Goal: Transaction & Acquisition: Obtain resource

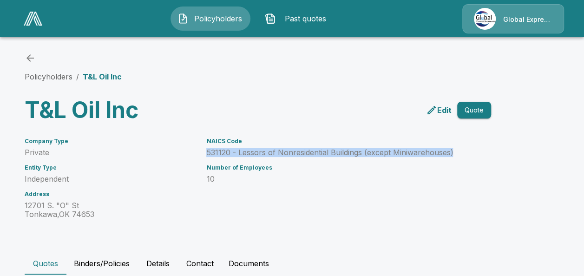
click at [29, 53] on icon "back" at bounding box center [30, 58] width 11 height 11
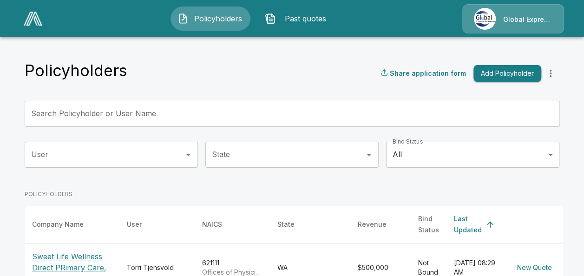
click at [207, 115] on input "Search Policyholder or User Name" at bounding box center [287, 114] width 525 height 26
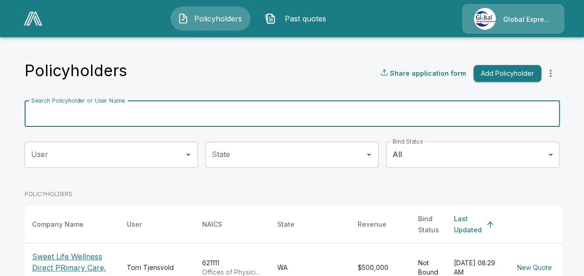
paste input "**********"
click at [227, 108] on input "**********" at bounding box center [281, 114] width 513 height 26
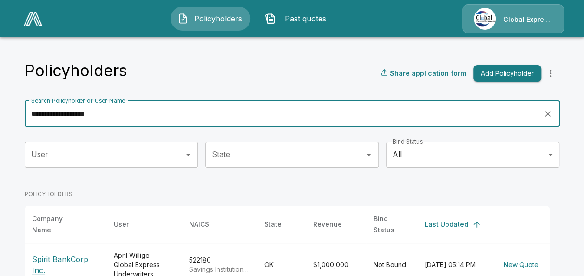
type input "**********"
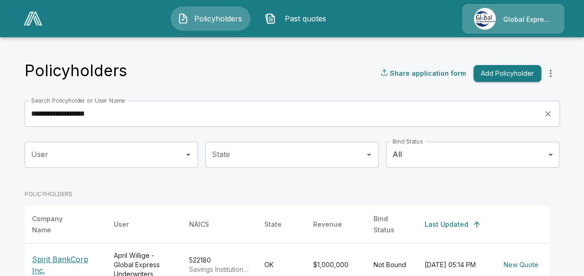
click at [78, 254] on p "Spirit BankCorp Inc." at bounding box center [65, 265] width 67 height 22
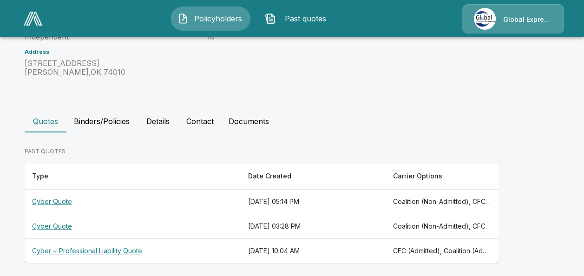
scroll to position [146, 0]
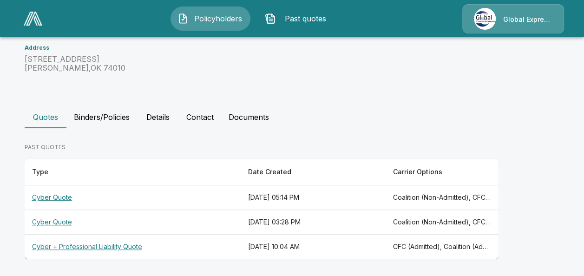
click at [61, 196] on th "Cyber Quote" at bounding box center [133, 198] width 217 height 25
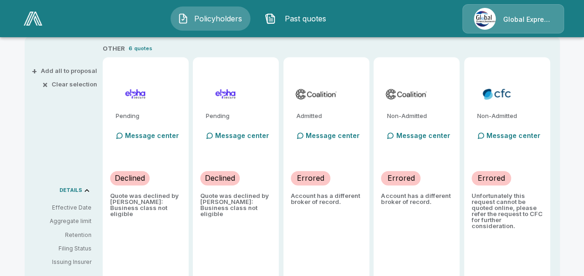
scroll to position [235, 0]
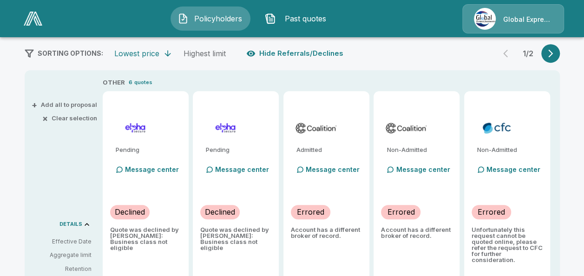
scroll to position [192, 0]
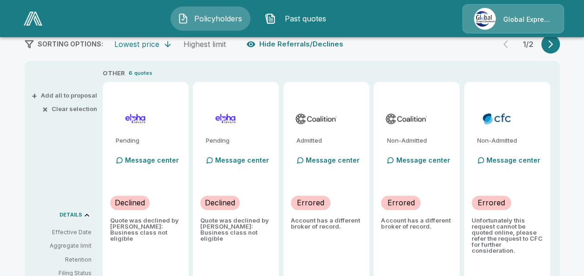
scroll to position [146, 0]
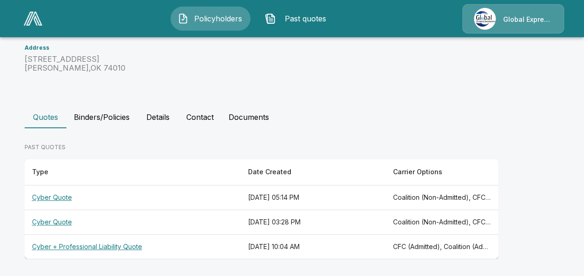
click at [46, 219] on th "Cyber Quote" at bounding box center [133, 222] width 217 height 25
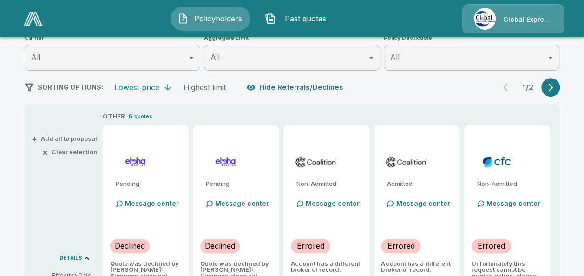
scroll to position [192, 0]
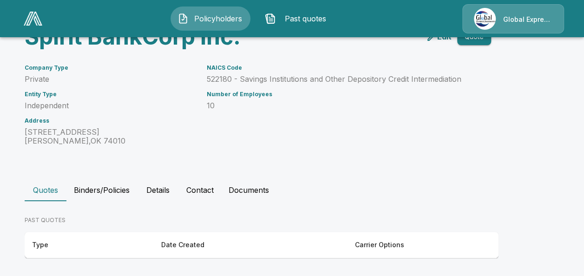
scroll to position [146, 0]
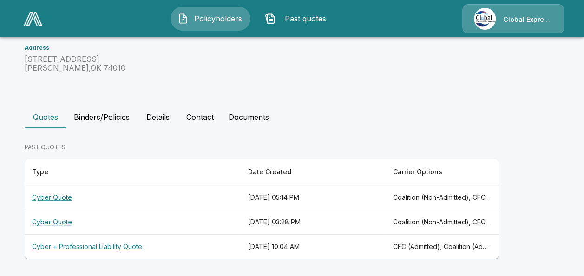
click at [107, 246] on th "Cyber + Professional Liability Quote" at bounding box center [133, 247] width 217 height 25
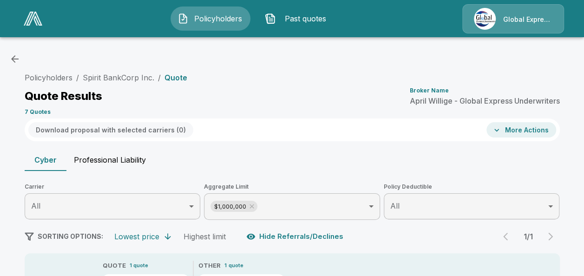
click at [17, 58] on icon "button" at bounding box center [14, 58] width 11 height 11
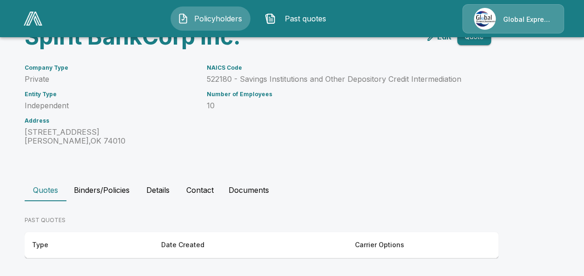
scroll to position [146, 0]
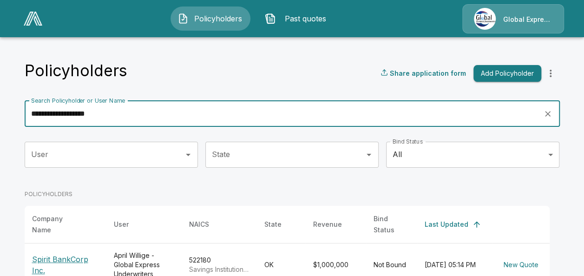
drag, startPoint x: 115, startPoint y: 113, endPoint x: -67, endPoint y: 91, distance: 183.1
click at [0, 91] on html "**********" at bounding box center [292, 163] width 584 height 327
paste input "**********"
type input "**********"
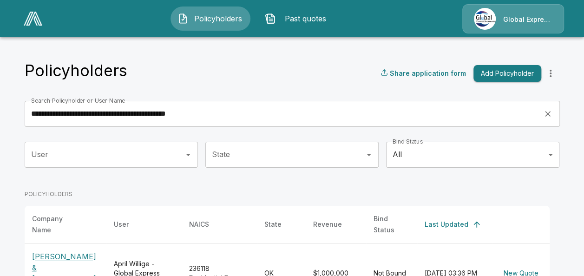
click at [59, 266] on p "[PERSON_NAME] & [PERSON_NAME] dba T&J Exteriors" at bounding box center [65, 273] width 67 height 45
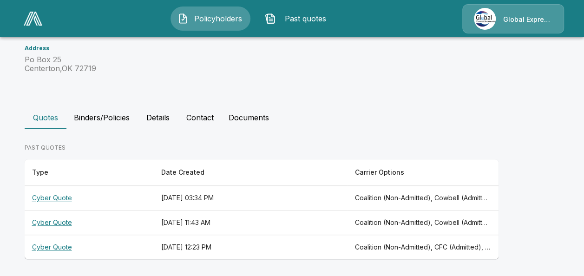
scroll to position [199, 0]
click at [51, 194] on th "Cyber Quote" at bounding box center [89, 198] width 129 height 25
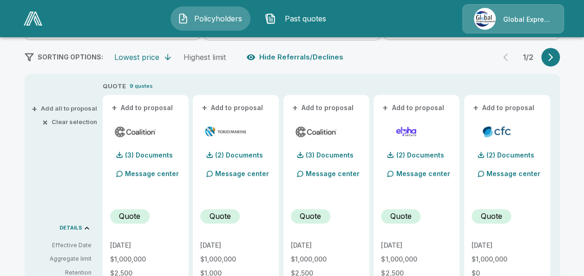
scroll to position [217, 0]
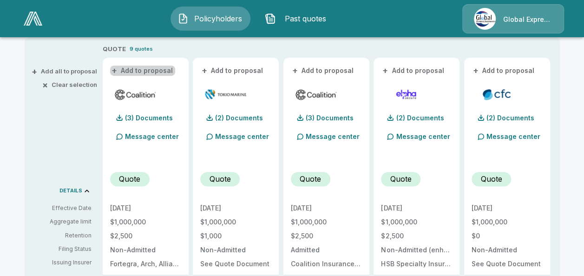
click at [164, 68] on button "+ Add to proposal" at bounding box center [142, 71] width 65 height 10
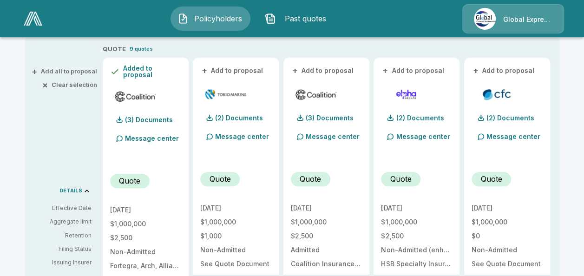
click at [231, 65] on div "+ Add to proposal" at bounding box center [235, 70] width 71 height 11
click at [254, 66] on button "+ Add to proposal" at bounding box center [232, 71] width 65 height 10
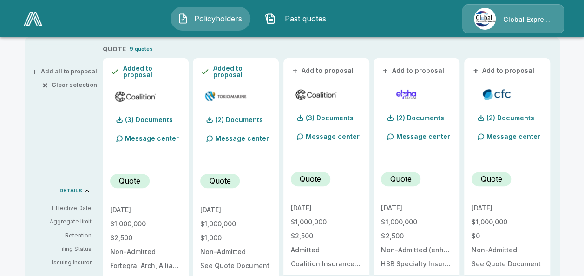
click at [325, 70] on button "+ Add to proposal" at bounding box center [323, 71] width 65 height 10
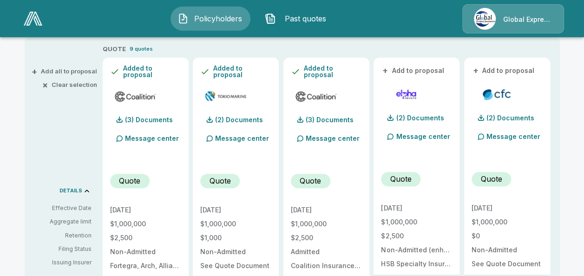
click at [511, 69] on button "+ Add to proposal" at bounding box center [504, 71] width 65 height 10
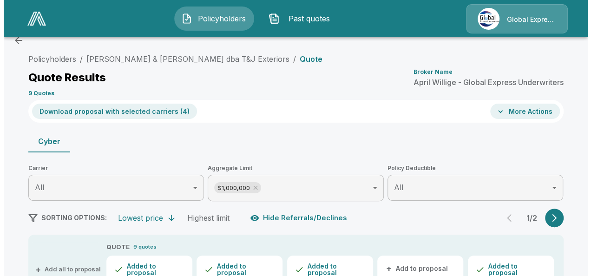
scroll to position [0, 0]
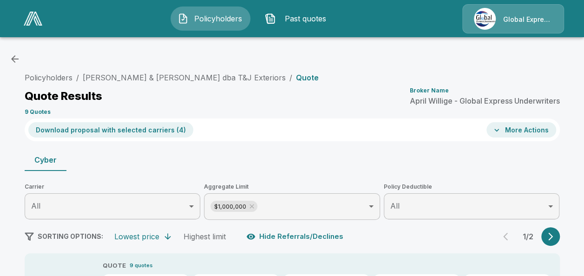
click at [123, 131] on button "Download proposal with selected carriers ( 4 )" at bounding box center [110, 129] width 165 height 15
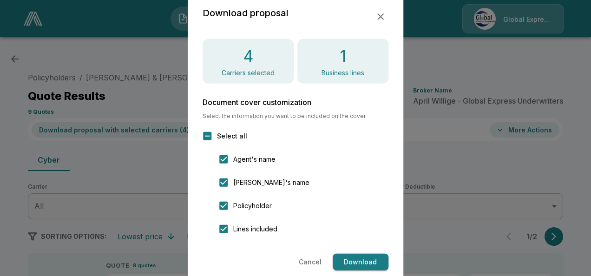
click at [368, 262] on button "Download" at bounding box center [361, 262] width 56 height 17
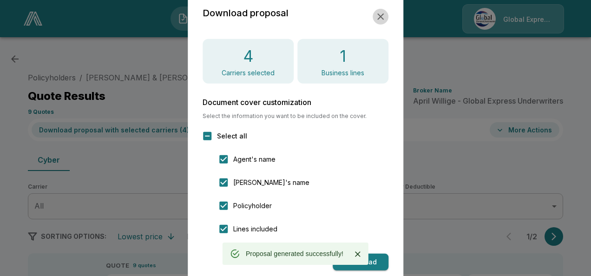
click at [380, 17] on icon "button" at bounding box center [381, 16] width 7 height 7
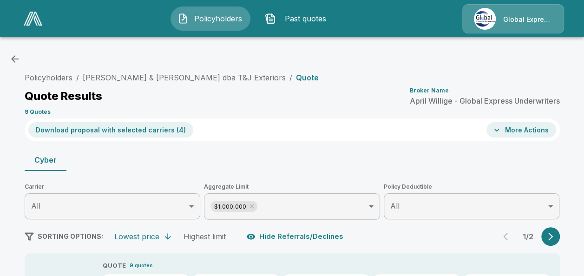
click at [521, 127] on button "More Actions" at bounding box center [522, 129] width 70 height 15
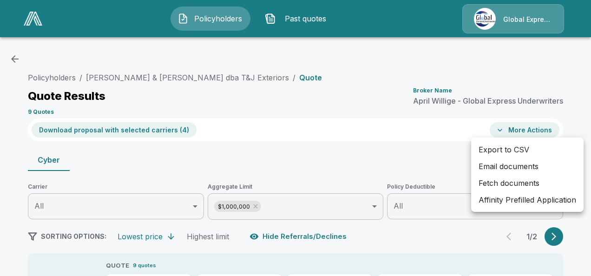
click at [506, 200] on li "Affinity Prefilled Application" at bounding box center [527, 200] width 113 height 17
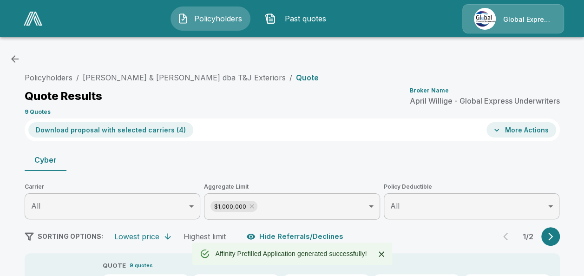
click at [533, 131] on button "More Actions" at bounding box center [522, 129] width 70 height 15
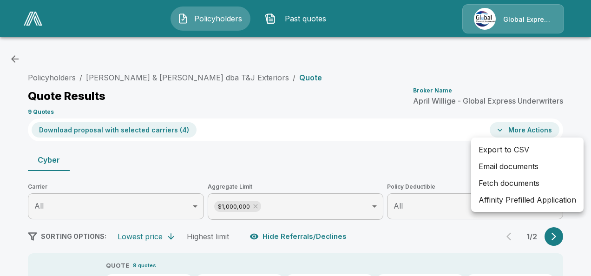
click at [502, 166] on li "Email documents" at bounding box center [527, 166] width 113 height 17
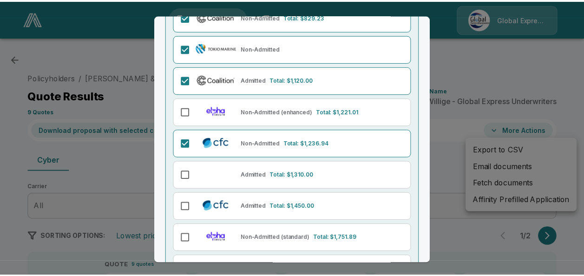
scroll to position [176, 0]
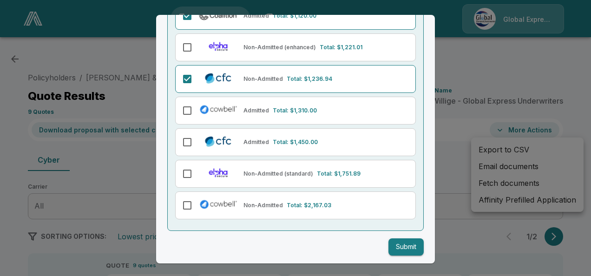
click at [395, 245] on button "Submit" at bounding box center [406, 247] width 35 height 17
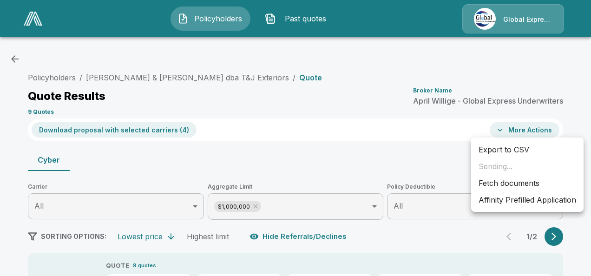
drag, startPoint x: 395, startPoint y: 245, endPoint x: 305, endPoint y: 87, distance: 181.0
click at [305, 87] on div at bounding box center [295, 138] width 591 height 276
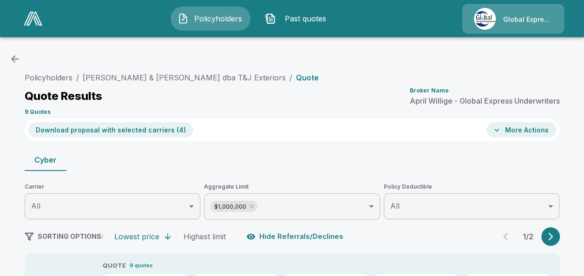
click at [233, 78] on link "Terry Copher & Jennifer Copher dba T&J Exteriors" at bounding box center [184, 77] width 203 height 9
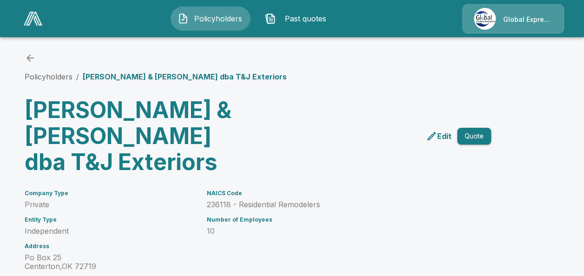
click at [220, 213] on div "NAICS Code 236118 - Residential Remodelers Number of Employees 10" at bounding box center [332, 225] width 273 height 92
drag, startPoint x: 211, startPoint y: 206, endPoint x: 325, endPoint y: 203, distance: 114.4
click at [325, 203] on p "236118 - Residential Remodelers" at bounding box center [338, 204] width 262 height 9
copy p "236118 - Residential Remodelers"
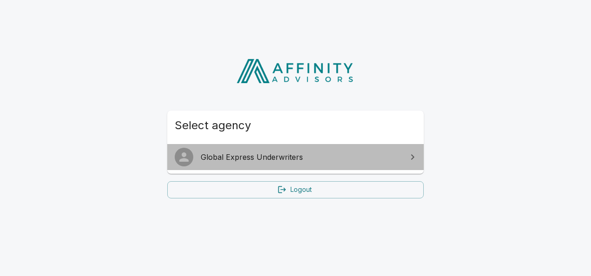
click at [302, 160] on span "Global Express Underwriters" at bounding box center [301, 157] width 201 height 11
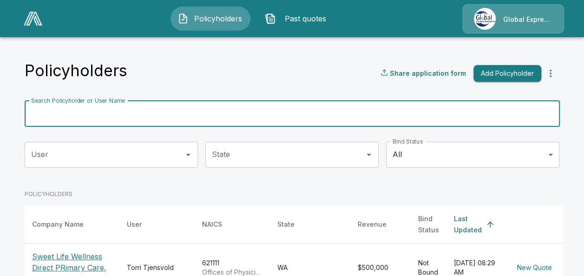
click at [174, 109] on input "Search Policyholder or User Name" at bounding box center [287, 114] width 525 height 26
paste input "**********"
type input "**********"
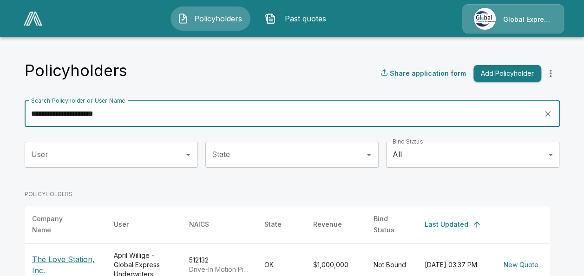
click at [87, 254] on p "The Love Station, Inc." at bounding box center [65, 265] width 67 height 22
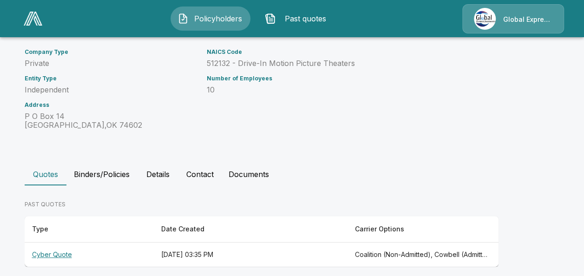
scroll to position [113, 0]
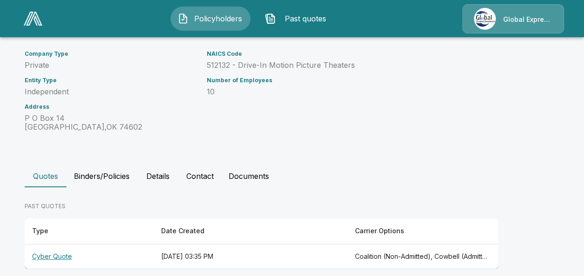
click at [59, 257] on th "Cyber Quote" at bounding box center [89, 257] width 129 height 25
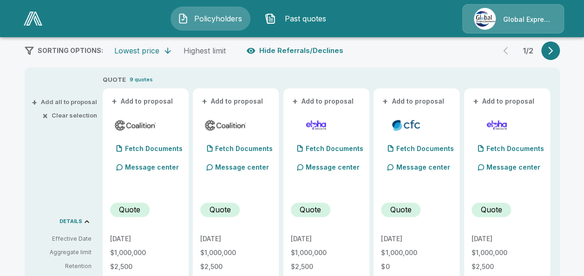
scroll to position [179, 0]
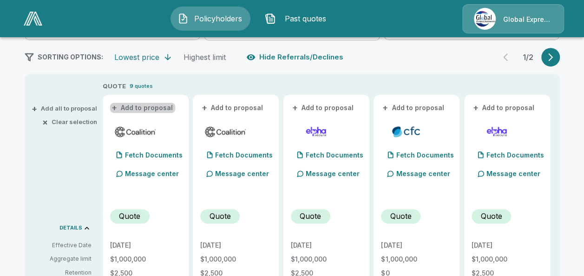
click at [158, 107] on button "+ Add to proposal" at bounding box center [142, 108] width 65 height 10
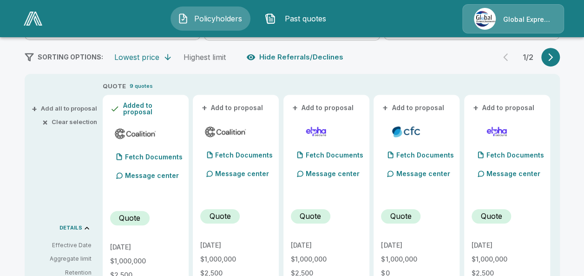
click at [248, 107] on button "+ Add to proposal" at bounding box center [232, 108] width 65 height 10
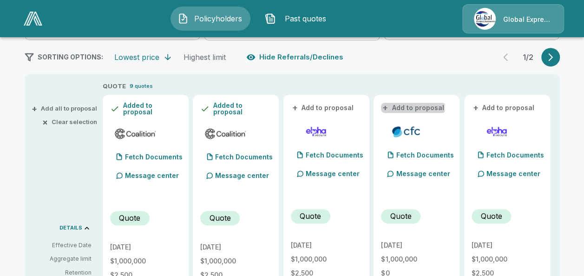
click at [405, 107] on button "+ Add to proposal" at bounding box center [413, 108] width 65 height 10
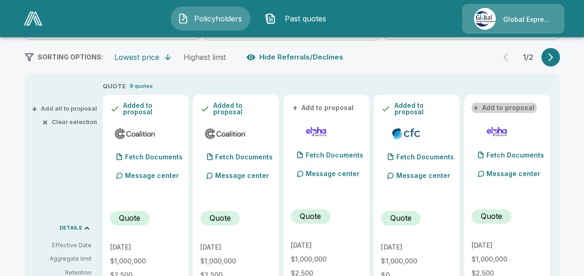
click at [508, 104] on button "+ Add to proposal" at bounding box center [504, 108] width 65 height 10
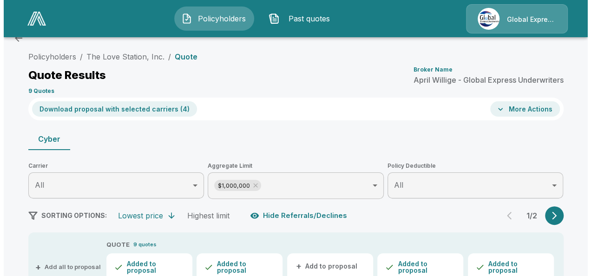
scroll to position [0, 0]
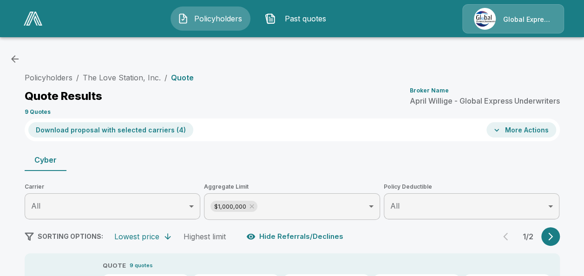
click at [162, 129] on button "Download proposal with selected carriers ( 4 )" at bounding box center [110, 129] width 165 height 15
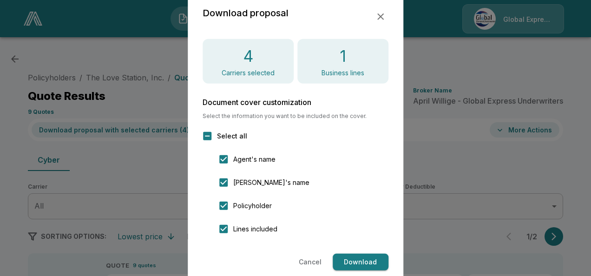
click at [357, 261] on button "Download" at bounding box center [361, 262] width 56 height 17
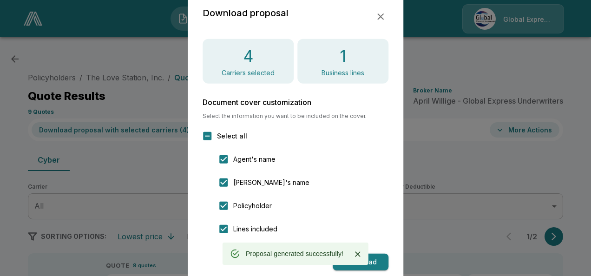
click at [383, 14] on icon "button" at bounding box center [381, 16] width 7 height 7
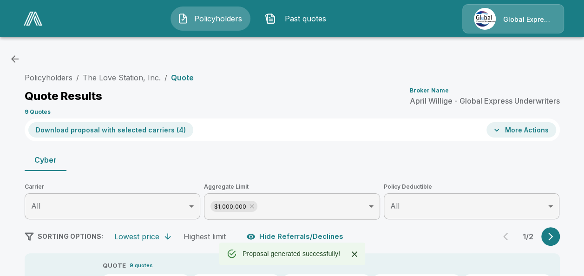
click at [507, 127] on button "More Actions" at bounding box center [522, 129] width 70 height 15
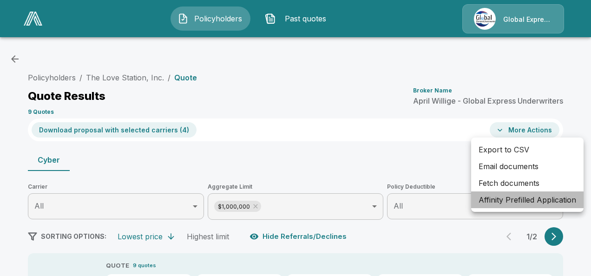
click at [497, 200] on li "Affinity Prefilled Application" at bounding box center [527, 200] width 113 height 17
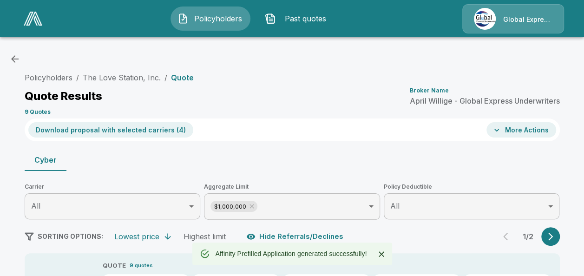
click at [524, 129] on button "More Actions" at bounding box center [522, 129] width 70 height 15
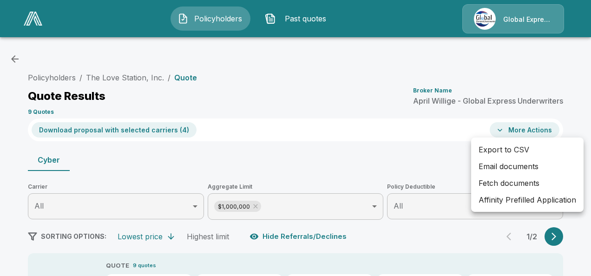
click at [491, 164] on li "Email documents" at bounding box center [527, 166] width 113 height 17
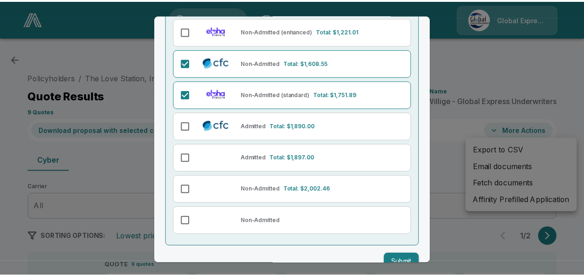
scroll to position [176, 0]
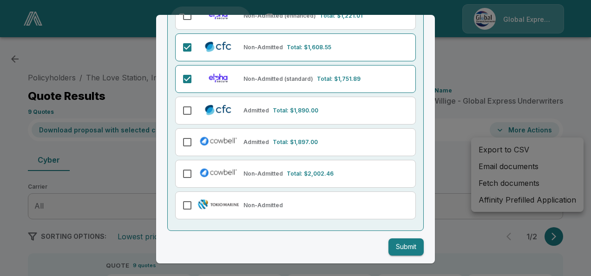
click at [400, 242] on button "Submit" at bounding box center [406, 247] width 35 height 17
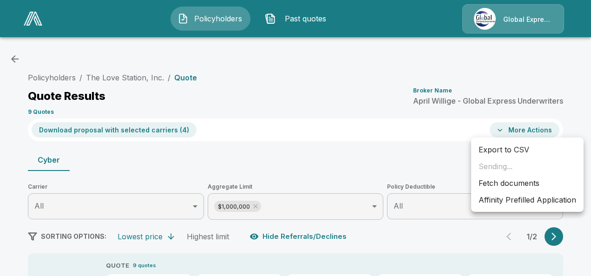
click at [316, 86] on div at bounding box center [295, 138] width 591 height 276
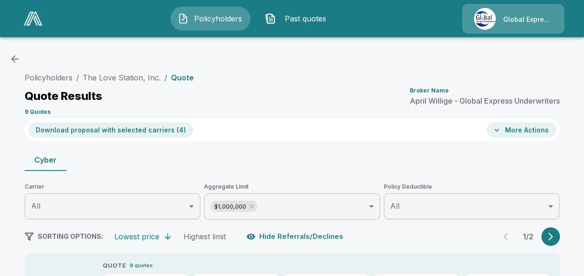
click at [229, 131] on div "Download proposal with selected carriers ( 4 ) More Actions" at bounding box center [293, 130] width 536 height 23
click at [147, 78] on link "The Love Station, Inc." at bounding box center [122, 77] width 78 height 9
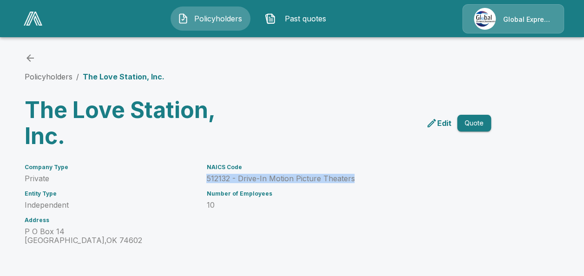
drag, startPoint x: 210, startPoint y: 179, endPoint x: 357, endPoint y: 180, distance: 146.5
click at [357, 180] on p "512132 - Drive-In Motion Picture Theaters" at bounding box center [337, 178] width 262 height 9
copy p "512132 - Drive-In Motion Picture Theaters"
click at [33, 60] on icon "back" at bounding box center [30, 58] width 11 height 11
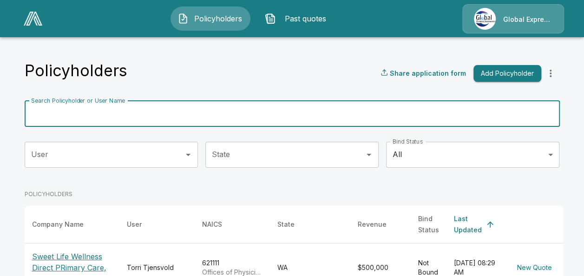
click at [192, 113] on input "Search Policyholder or User Name" at bounding box center [287, 114] width 525 height 26
paste input "**********"
type input "**********"
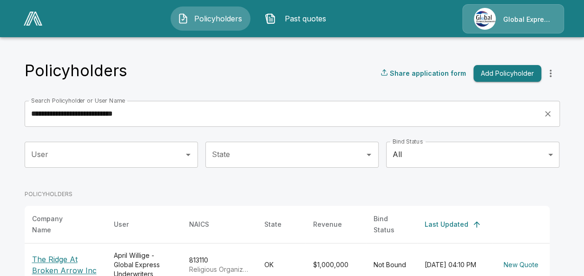
click at [73, 261] on p "The Ridge At Broken Arrow Inc" at bounding box center [65, 265] width 67 height 22
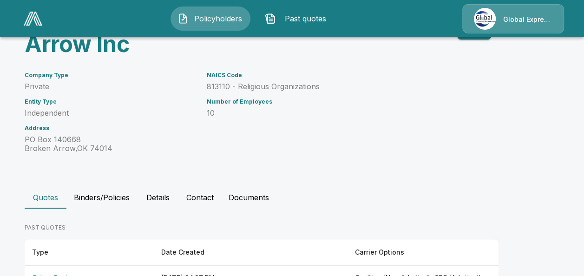
scroll to position [124, 0]
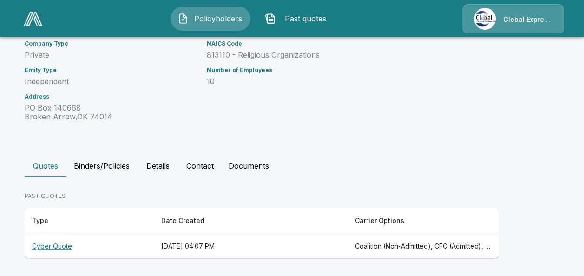
click at [59, 246] on th "Cyber Quote" at bounding box center [89, 246] width 129 height 25
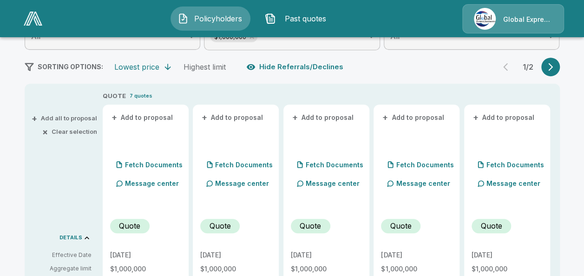
scroll to position [163, 0]
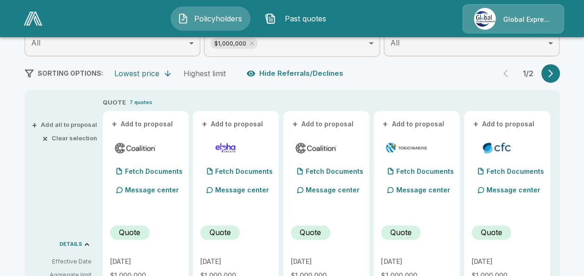
click at [162, 123] on button "+ Add to proposal" at bounding box center [142, 124] width 65 height 10
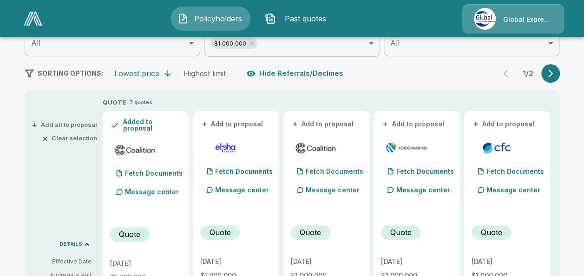
click at [329, 128] on button "+ Add to proposal" at bounding box center [323, 124] width 65 height 10
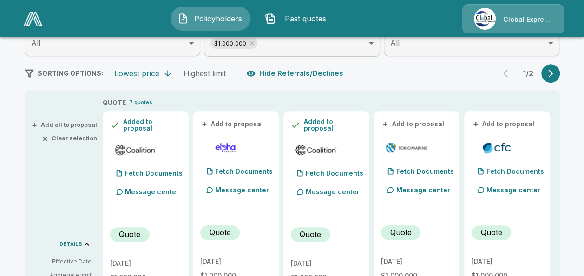
click at [402, 125] on button "+ Add to proposal" at bounding box center [413, 124] width 65 height 10
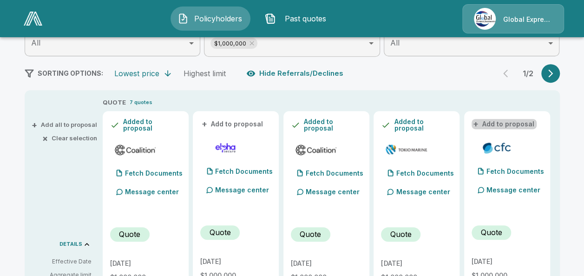
click at [508, 119] on button "+ Add to proposal" at bounding box center [504, 124] width 65 height 10
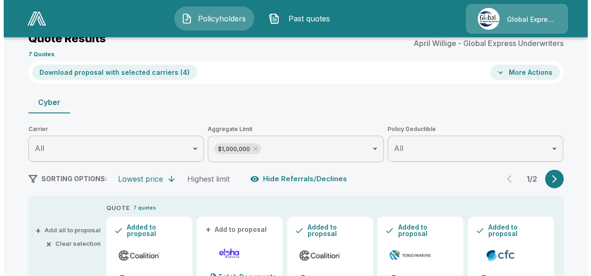
scroll to position [52, 0]
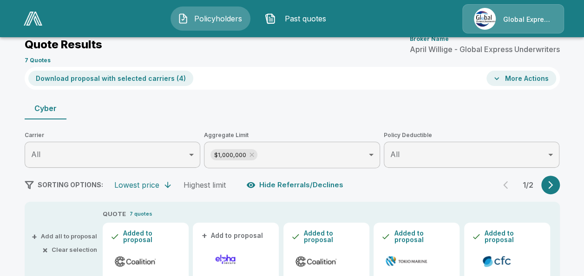
click at [154, 76] on button "Download proposal with selected carriers ( 4 )" at bounding box center [110, 78] width 165 height 15
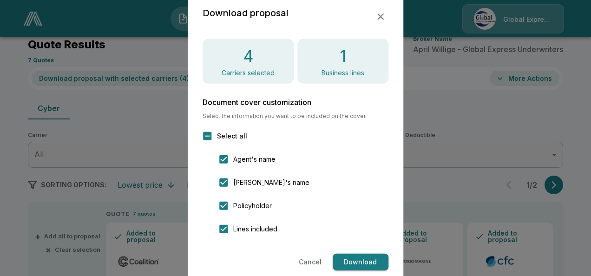
click at [355, 255] on button "Download" at bounding box center [361, 262] width 56 height 17
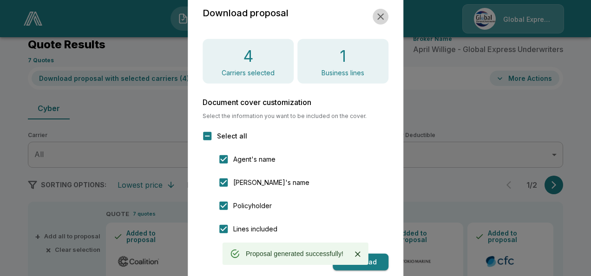
click at [375, 14] on icon "button" at bounding box center [380, 16] width 11 height 11
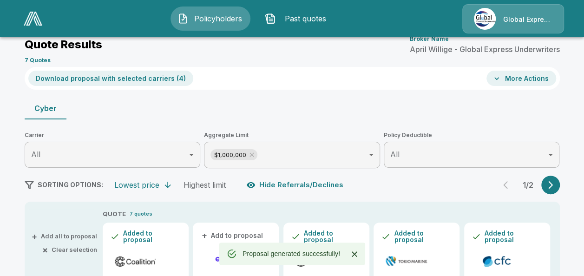
click at [524, 77] on button "More Actions" at bounding box center [522, 78] width 70 height 15
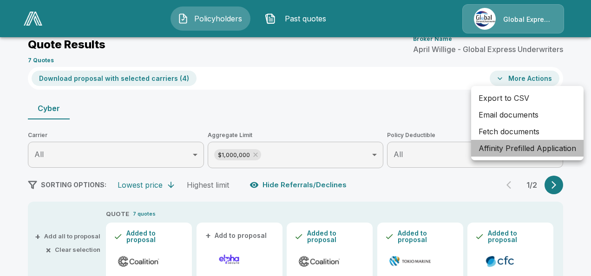
click at [503, 148] on li "Affinity Prefilled Application" at bounding box center [527, 148] width 113 height 17
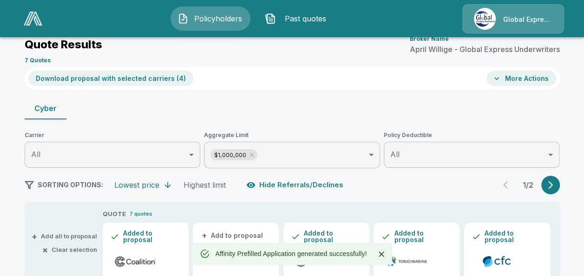
click at [519, 78] on button "More Actions" at bounding box center [522, 78] width 70 height 15
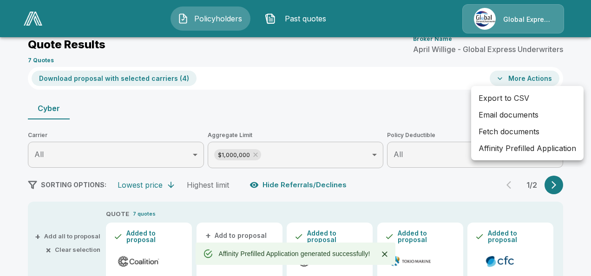
click at [516, 110] on li "Email documents" at bounding box center [527, 114] width 113 height 17
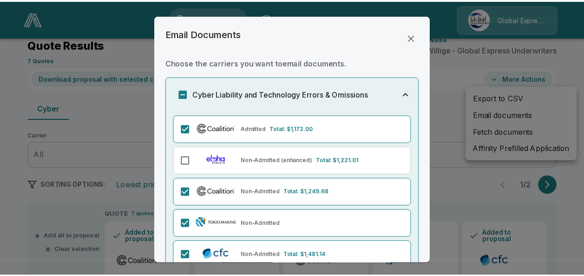
scroll to position [113, 0]
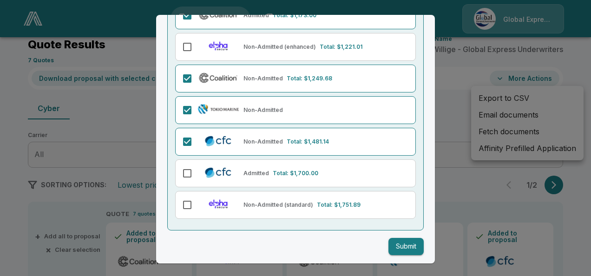
click at [402, 246] on button "Submit" at bounding box center [406, 246] width 35 height 17
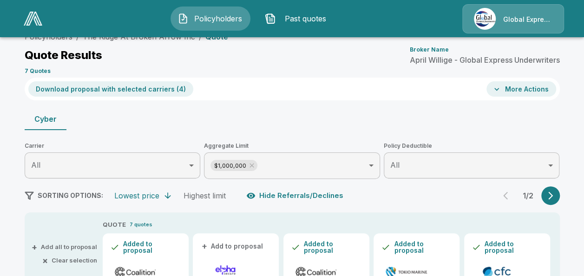
scroll to position [0, 0]
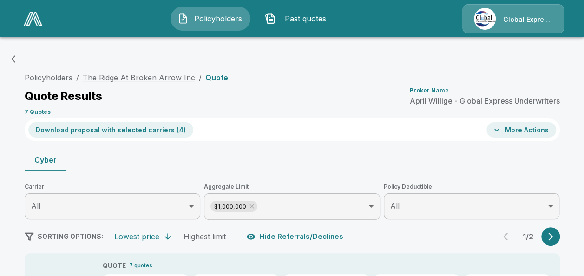
click at [170, 80] on link "The Ridge At Broken Arrow Inc" at bounding box center [139, 77] width 113 height 9
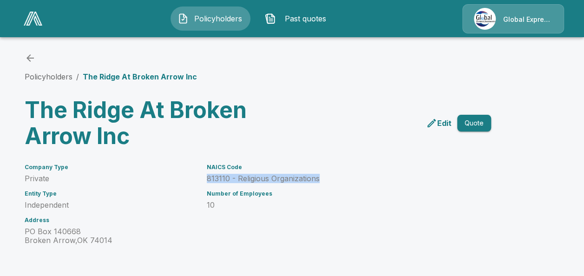
drag, startPoint x: 209, startPoint y: 181, endPoint x: 364, endPoint y: 177, distance: 154.4
click at [364, 177] on div "NAICS Code 813110 - Religious Organizations Number of Employees 10" at bounding box center [332, 199] width 273 height 92
drag, startPoint x: 364, startPoint y: 177, endPoint x: 316, endPoint y: 179, distance: 47.5
copy p "813110 - Religious Organizations"
click at [34, 56] on icon "back" at bounding box center [30, 58] width 11 height 11
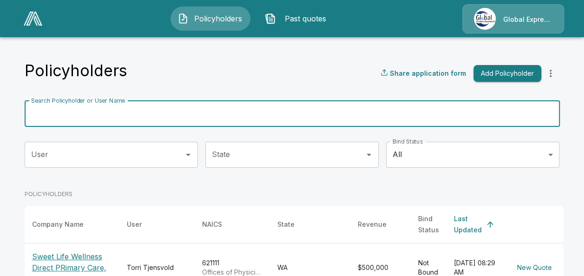
click at [120, 115] on input "Search Policyholder or User Name" at bounding box center [287, 114] width 525 height 26
paste input "**********"
type input "**********"
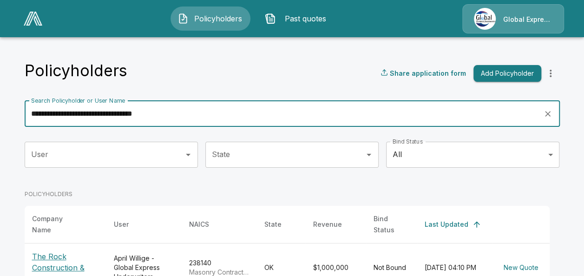
click at [66, 264] on p "The Rock Construction & Masonry, LLC" at bounding box center [65, 267] width 67 height 33
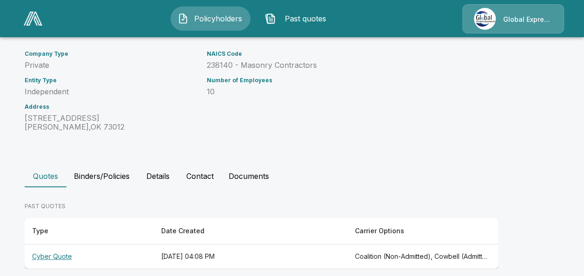
scroll to position [150, 0]
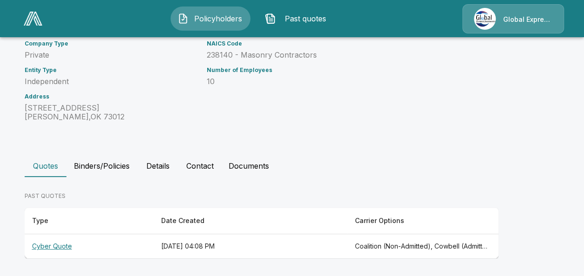
click at [68, 244] on th "Cyber Quote" at bounding box center [89, 246] width 129 height 25
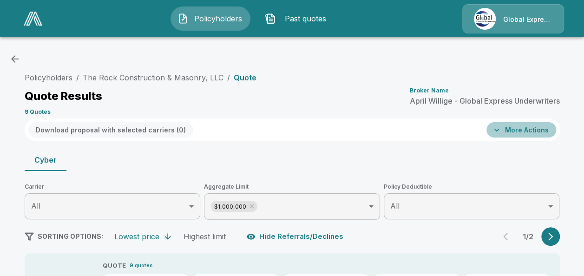
click at [532, 127] on button "More Actions" at bounding box center [522, 129] width 70 height 15
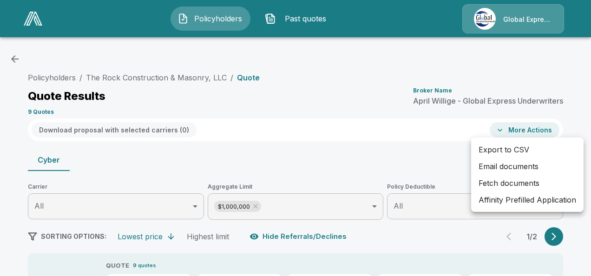
click at [522, 201] on li "Affinity Prefilled Application" at bounding box center [527, 200] width 113 height 17
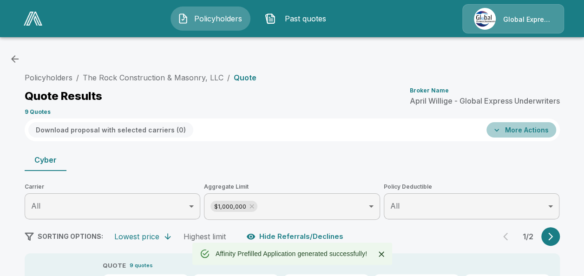
click at [521, 134] on button "More Actions" at bounding box center [522, 129] width 70 height 15
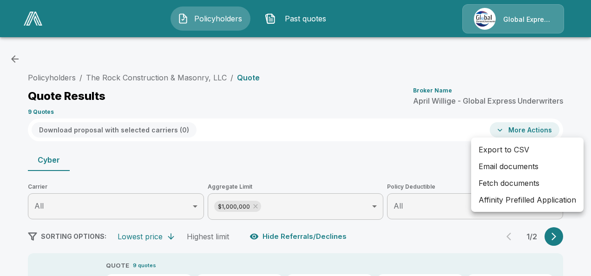
click at [581, 59] on div at bounding box center [295, 138] width 591 height 276
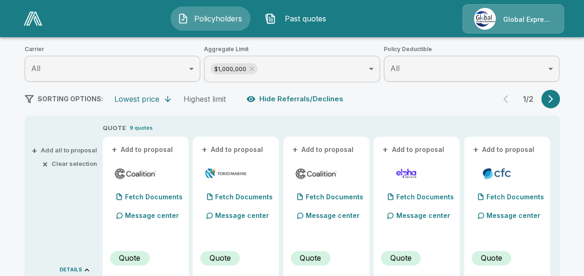
scroll to position [149, 0]
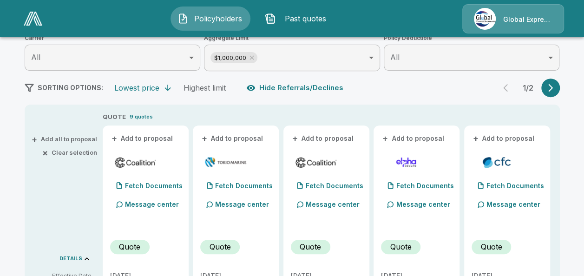
click at [164, 137] on button "+ Add to proposal" at bounding box center [142, 138] width 65 height 10
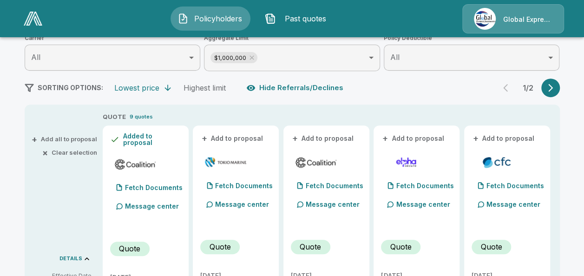
click at [250, 139] on button "+ Add to proposal" at bounding box center [232, 138] width 65 height 10
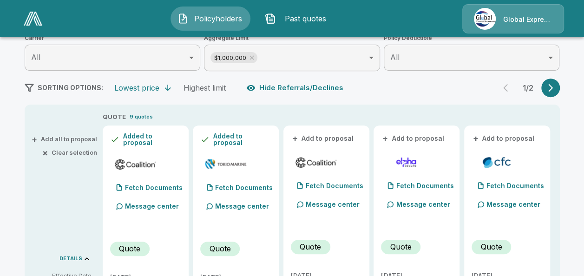
click at [334, 136] on button "+ Add to proposal" at bounding box center [323, 138] width 65 height 10
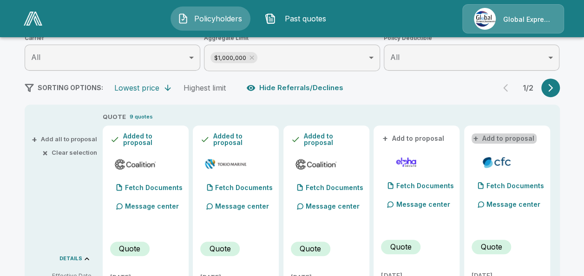
click at [514, 137] on button "+ Add to proposal" at bounding box center [504, 138] width 65 height 10
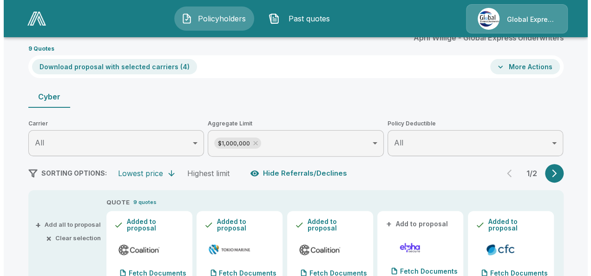
scroll to position [0, 0]
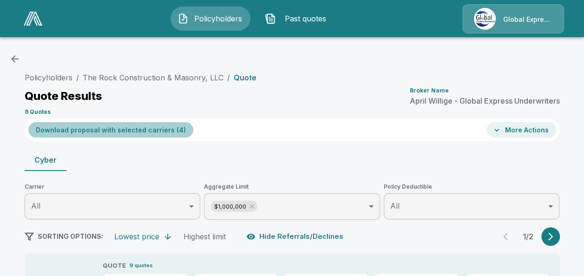
click at [164, 130] on button "Download proposal with selected carriers ( 4 )" at bounding box center [110, 129] width 165 height 15
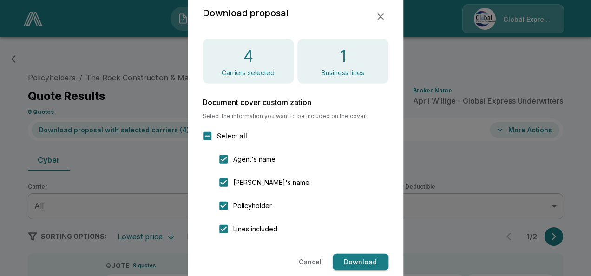
click at [361, 265] on button "Download" at bounding box center [361, 262] width 56 height 17
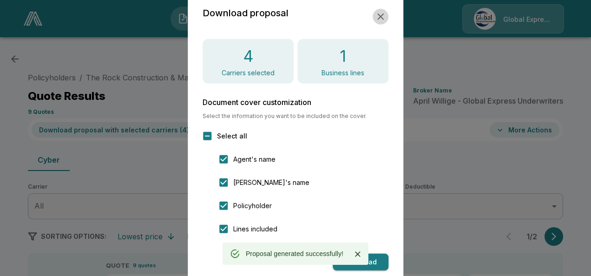
click at [380, 15] on icon "button" at bounding box center [380, 16] width 11 height 11
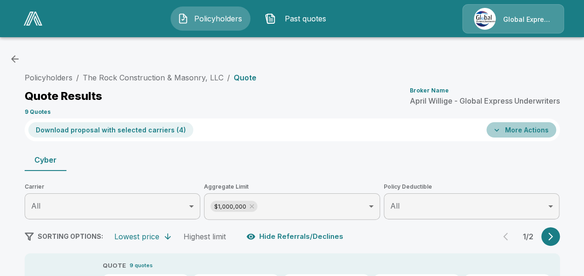
click at [534, 129] on button "More Actions" at bounding box center [522, 129] width 70 height 15
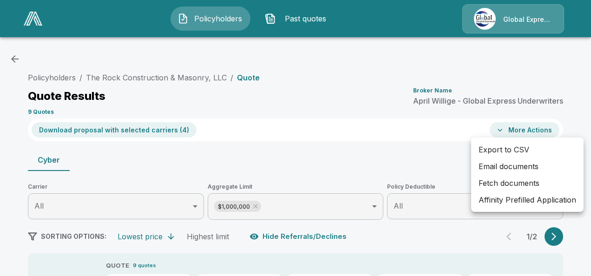
click at [510, 164] on li "Email documents" at bounding box center [527, 166] width 113 height 17
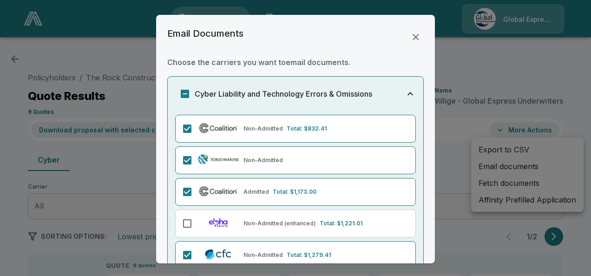
drag, startPoint x: 432, startPoint y: 255, endPoint x: 415, endPoint y: 248, distance: 18.1
click at [415, 248] on div "Non-Admitted Total: $832.41 Non-Admitted Admitted Total: $1,173.00 Non-Admitted…" at bounding box center [296, 261] width 256 height 292
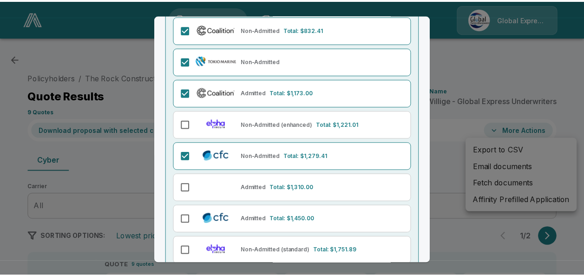
scroll to position [176, 0]
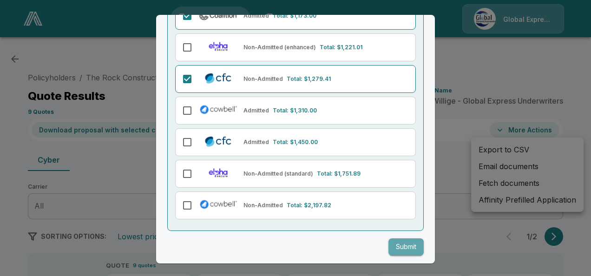
click at [401, 243] on button "Submit" at bounding box center [406, 247] width 35 height 17
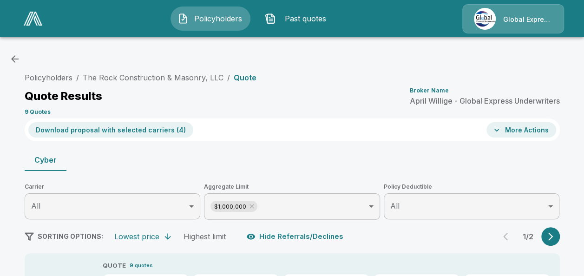
click at [574, 11] on div "Policyholders Past quotes Global Express Underwriters" at bounding box center [292, 19] width 567 height 30
click at [179, 74] on link "The Rock Construction & Masonry, LLC" at bounding box center [153, 77] width 141 height 9
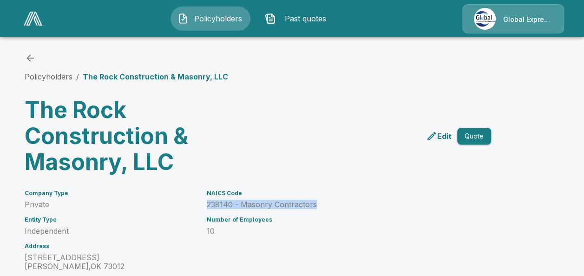
drag, startPoint x: 212, startPoint y: 201, endPoint x: 318, endPoint y: 206, distance: 105.7
click at [318, 206] on p "238140 - Masonry Contractors" at bounding box center [338, 204] width 262 height 9
copy p "238140 - Masonry Contractors"
click at [41, 76] on link "Policyholders" at bounding box center [49, 76] width 48 height 9
